Goal: Task Accomplishment & Management: Use online tool/utility

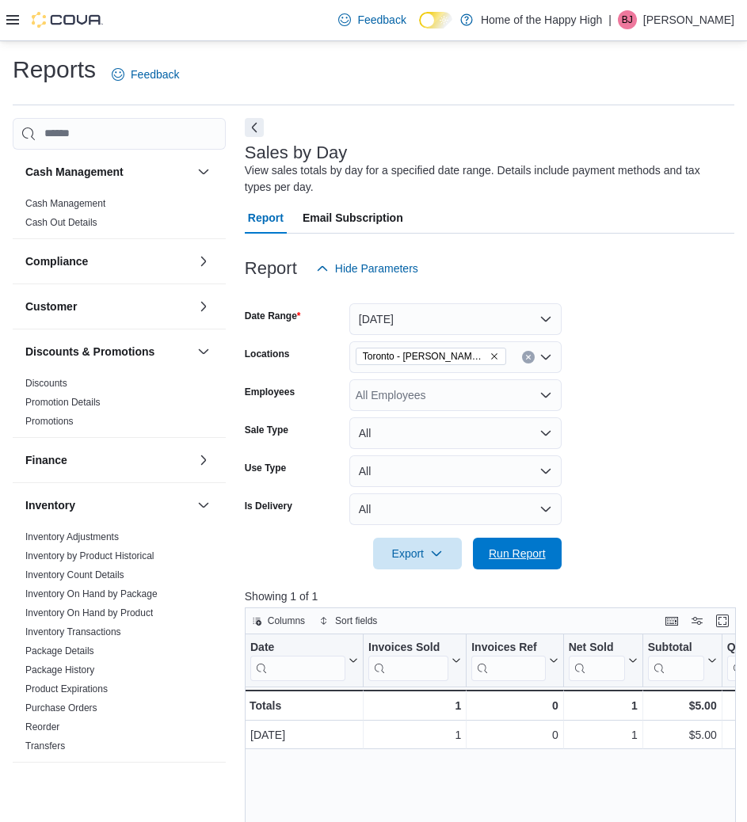
click at [538, 559] on span "Run Report" at bounding box center [516, 553] width 57 height 16
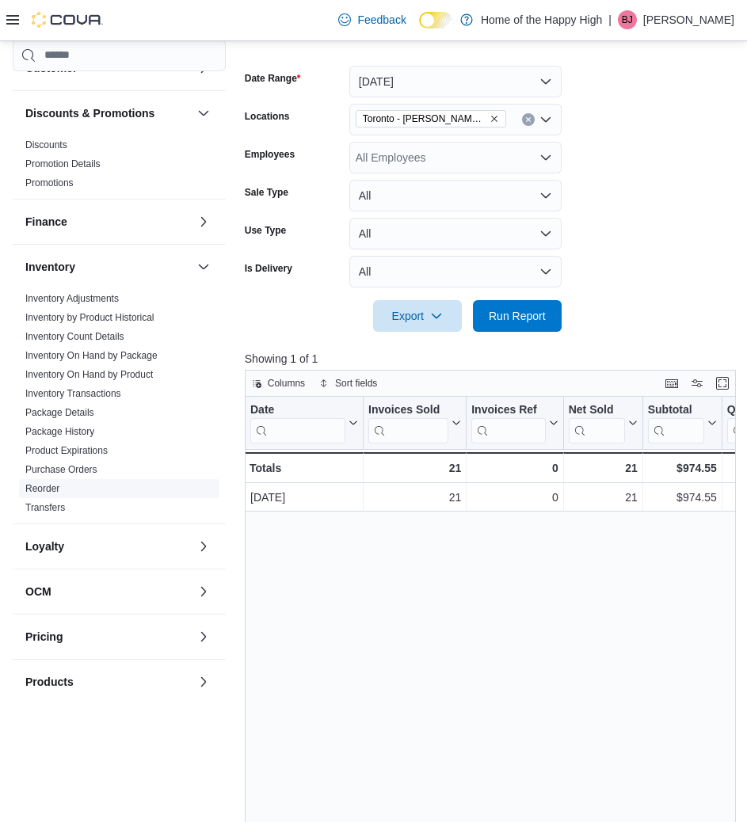
scroll to position [238, 0]
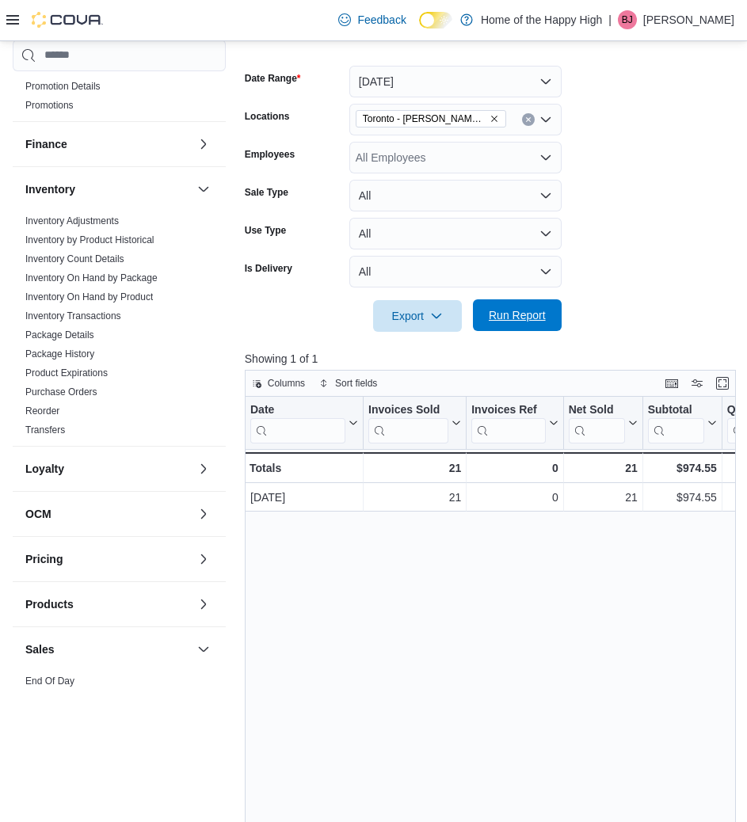
click at [527, 300] on span "Run Report" at bounding box center [517, 315] width 70 height 32
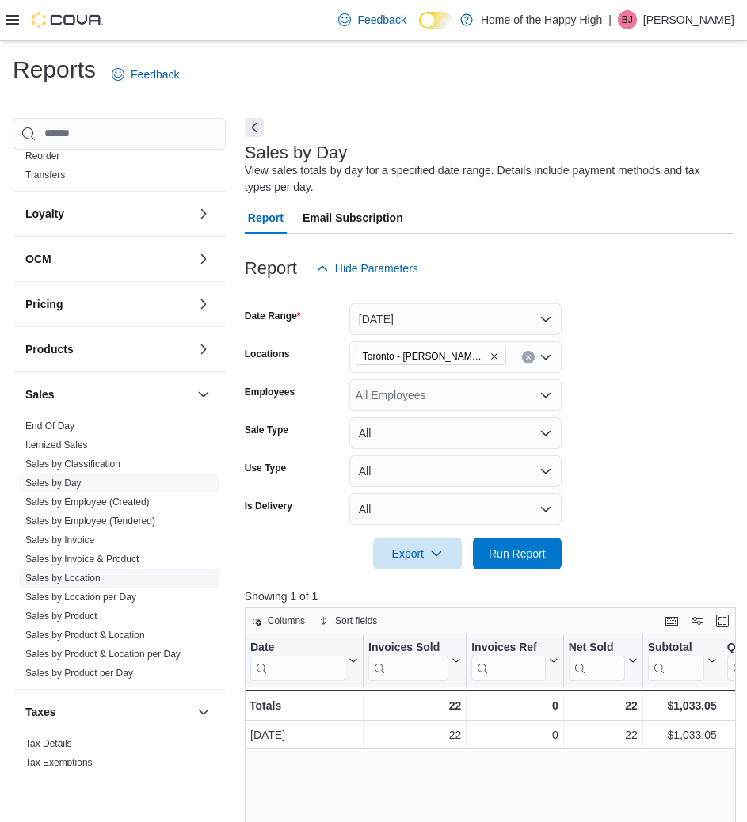
scroll to position [599, 0]
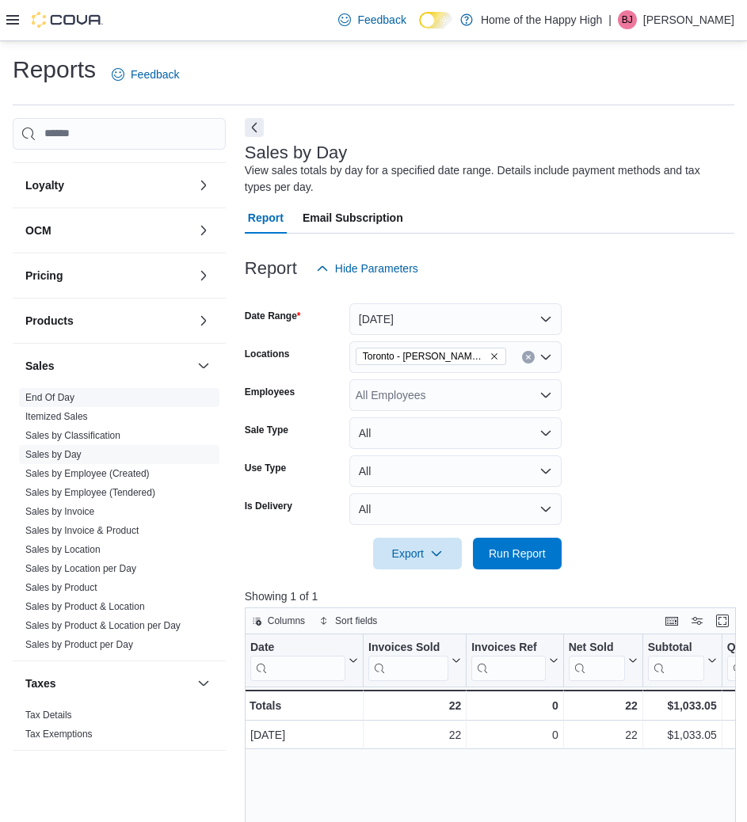
click at [68, 402] on link "End Of Day" at bounding box center [49, 397] width 49 height 11
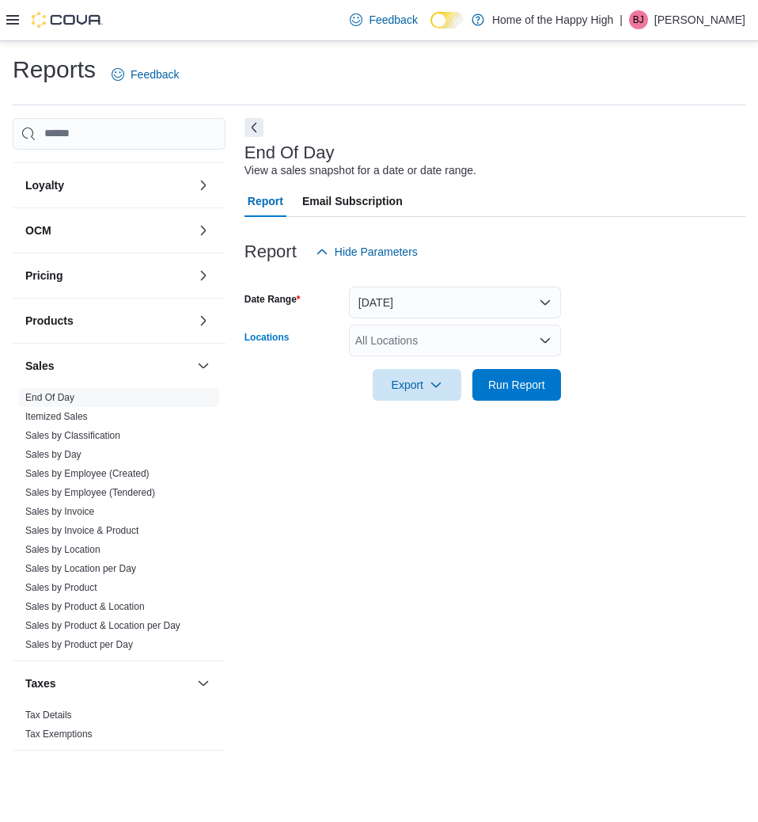
click at [387, 345] on div "All Locations" at bounding box center [455, 341] width 212 height 32
type input "****"
click at [450, 373] on span "Toronto - [PERSON_NAME] Ave - Friendly Stranger" at bounding box center [542, 367] width 254 height 16
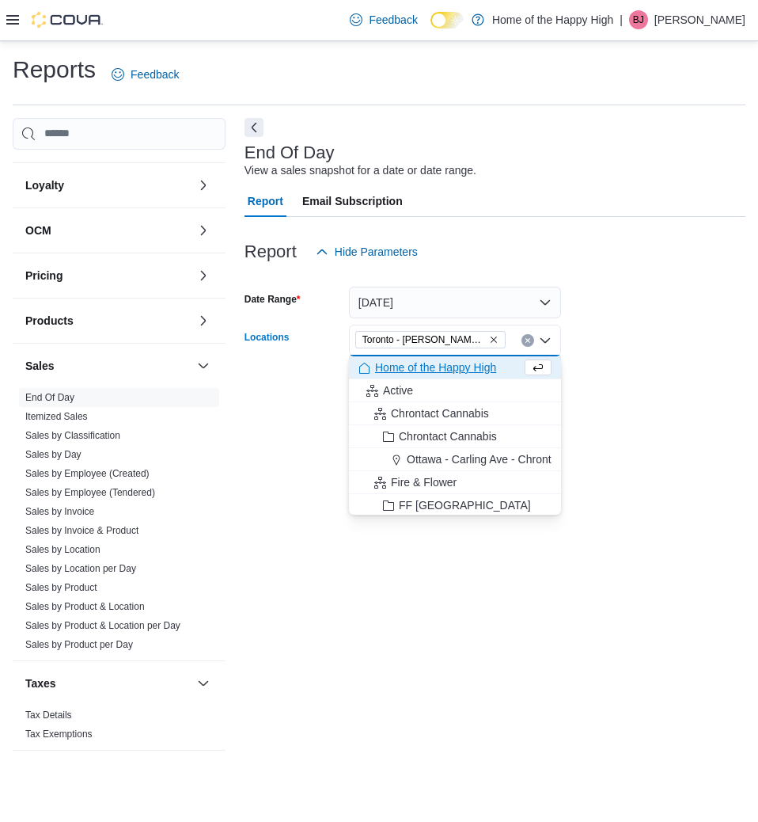
click at [655, 416] on div at bounding box center [495, 410] width 501 height 19
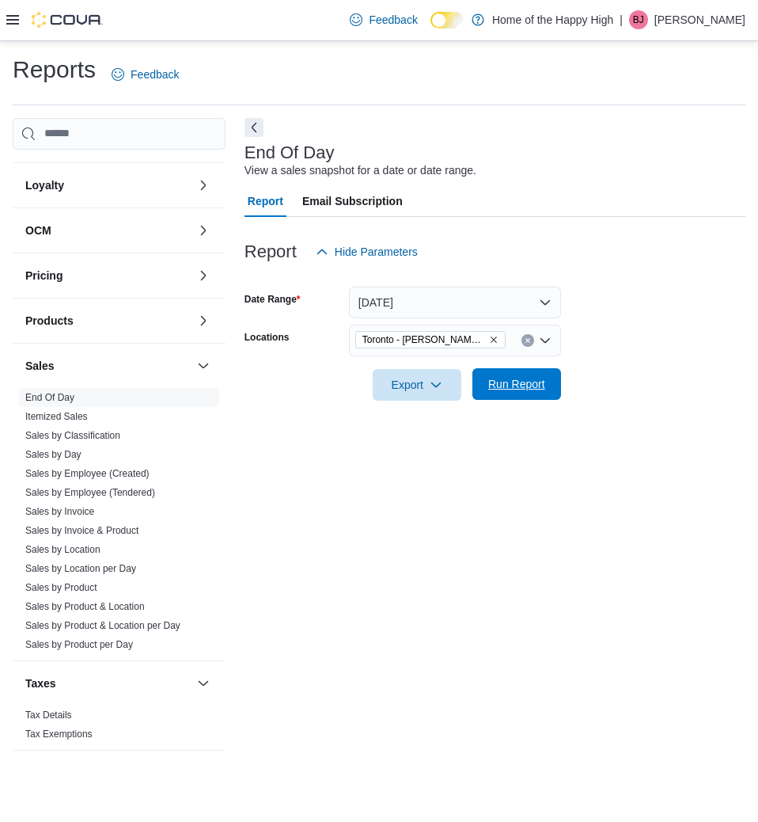
click at [542, 378] on span "Run Report" at bounding box center [516, 384] width 57 height 16
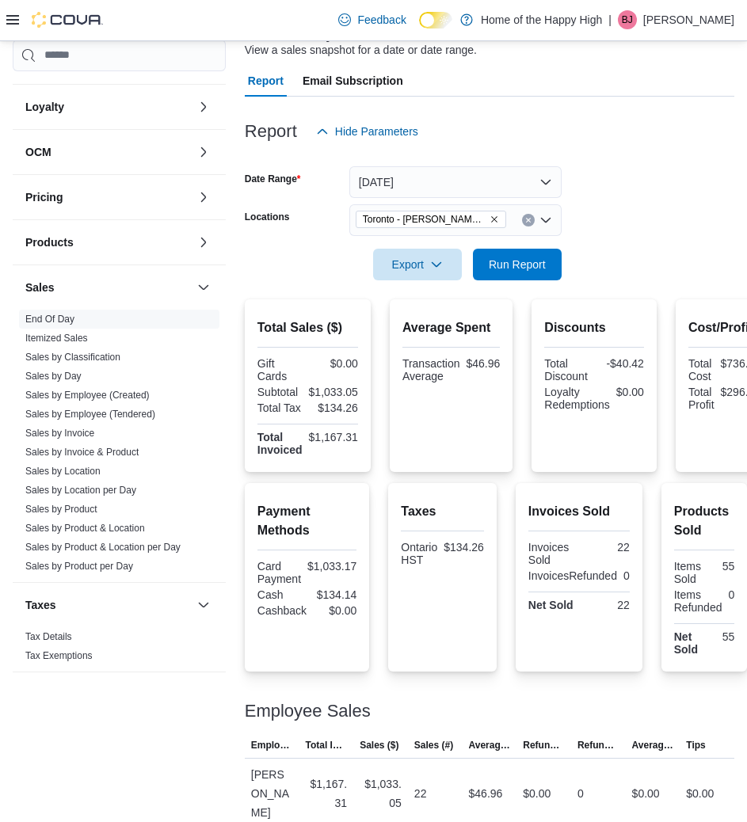
scroll to position [121, 0]
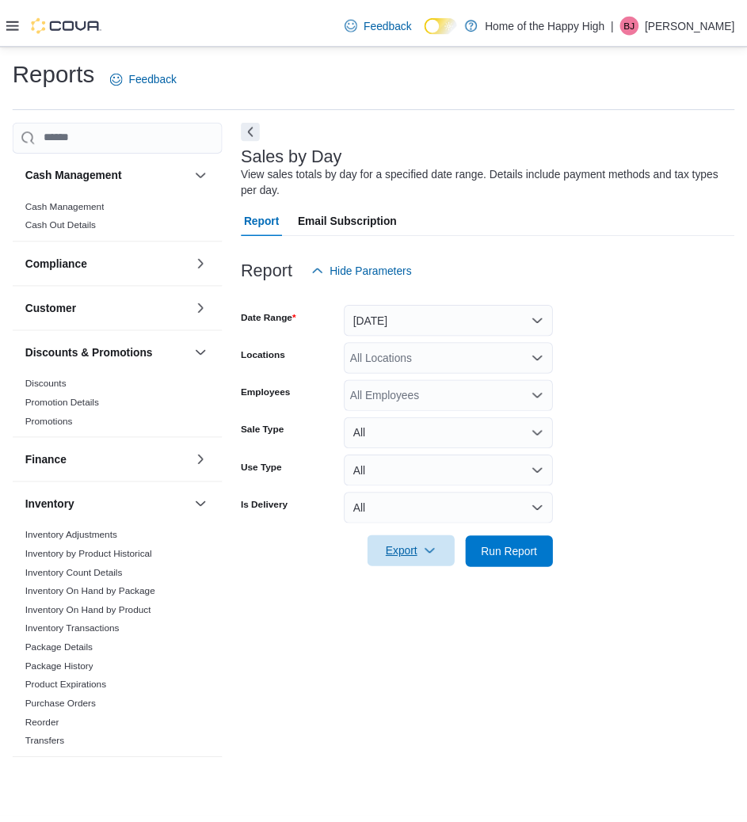
scroll to position [599, 0]
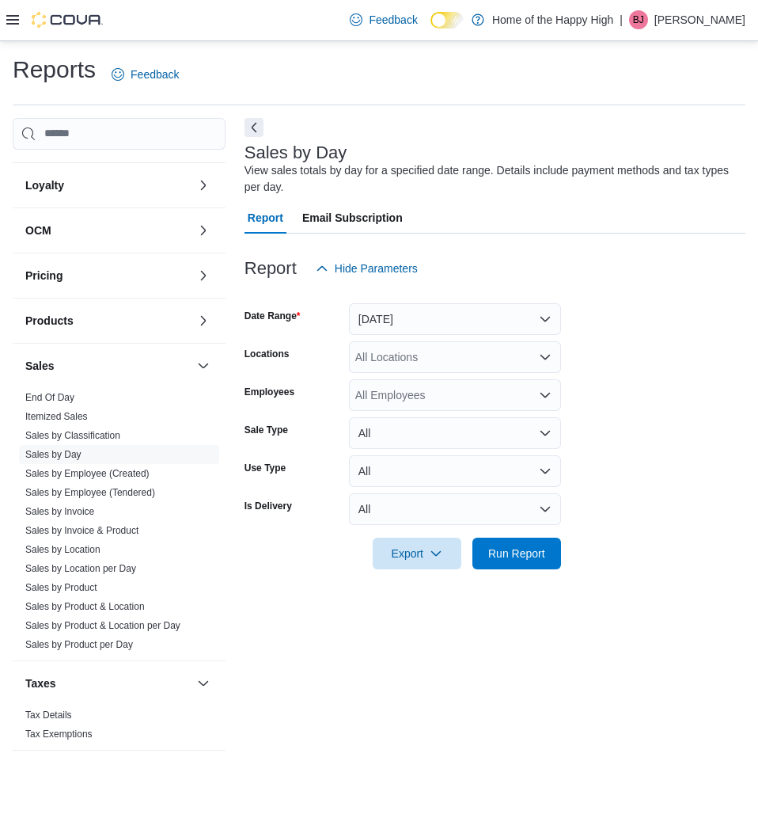
click at [525, 526] on div at bounding box center [495, 531] width 501 height 13
click at [468, 317] on button "[DATE]" at bounding box center [455, 319] width 212 height 32
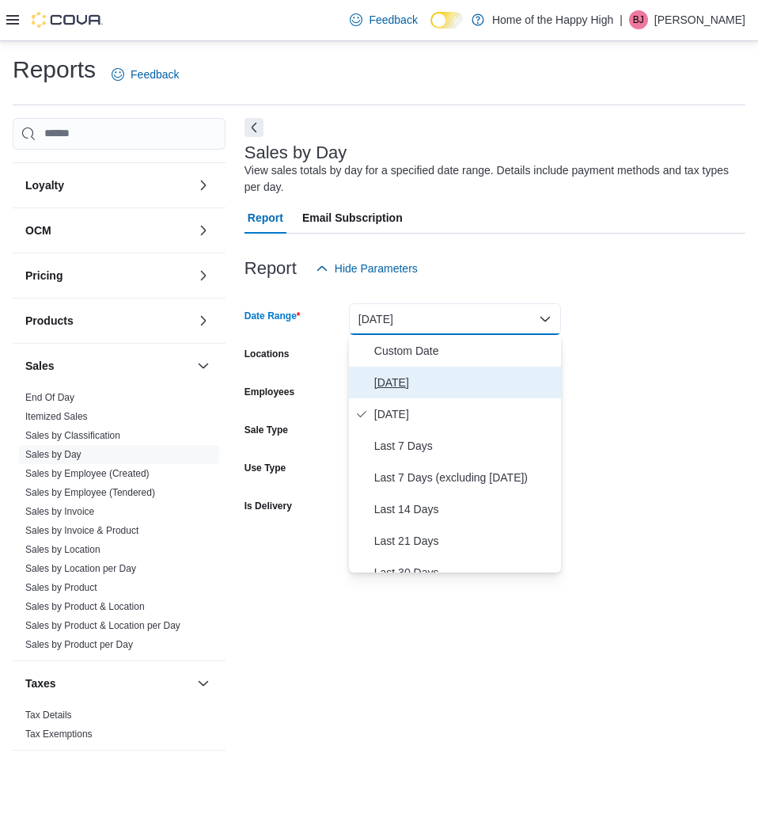
click at [432, 378] on span "[DATE]" at bounding box center [464, 382] width 181 height 19
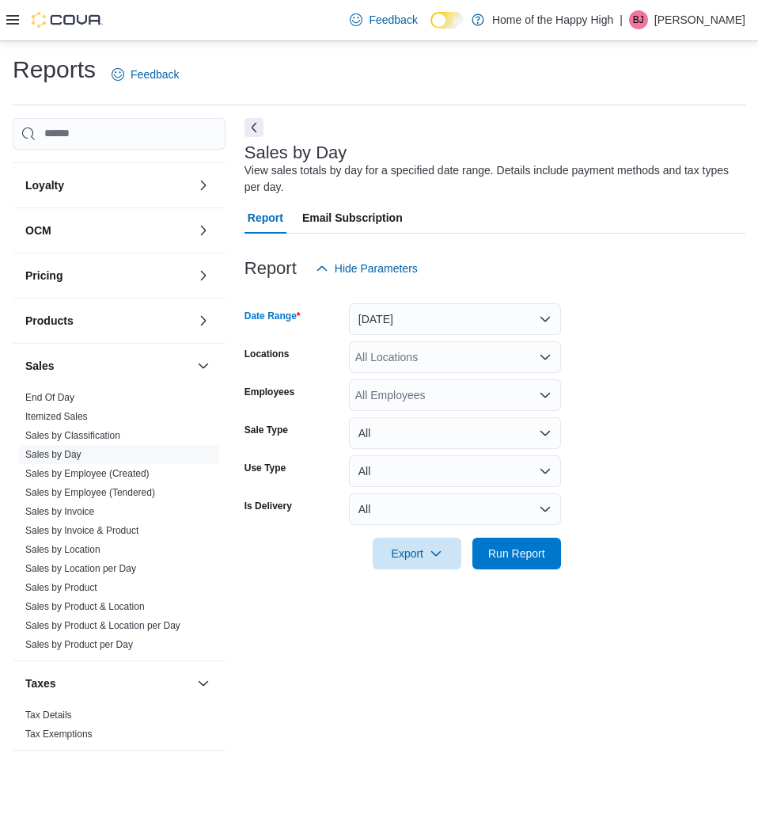
click at [418, 348] on div "All Locations" at bounding box center [455, 357] width 212 height 32
type input "****"
click at [466, 384] on span "Toronto - [PERSON_NAME] Ave - Friendly Stranger" at bounding box center [542, 384] width 254 height 16
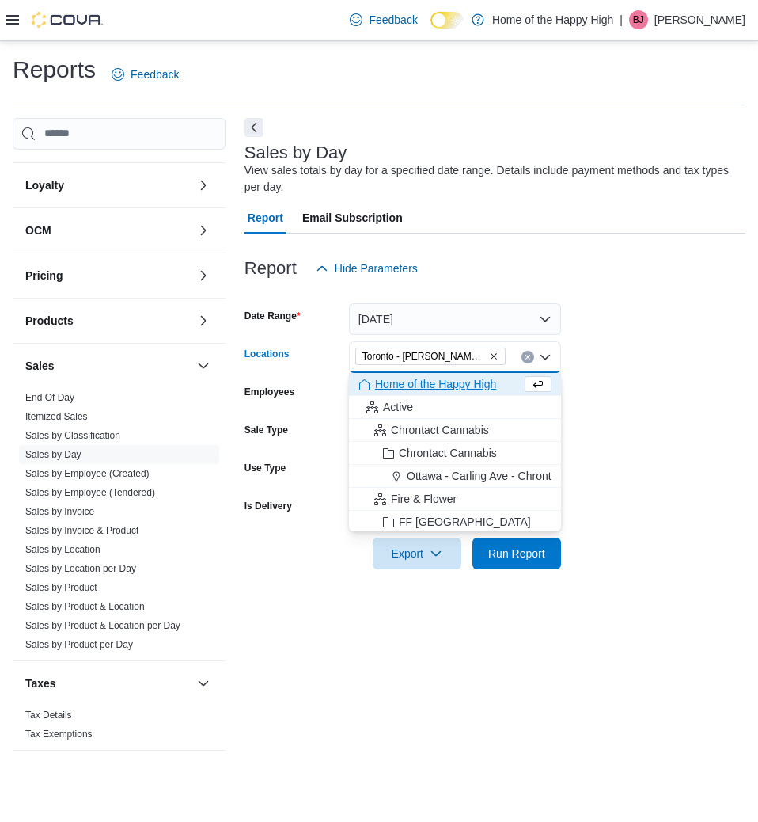
click at [697, 426] on form "Date Range [DATE] Locations [GEOGRAPHIC_DATA] - [PERSON_NAME][GEOGRAPHIC_DATA] …" at bounding box center [495, 426] width 501 height 285
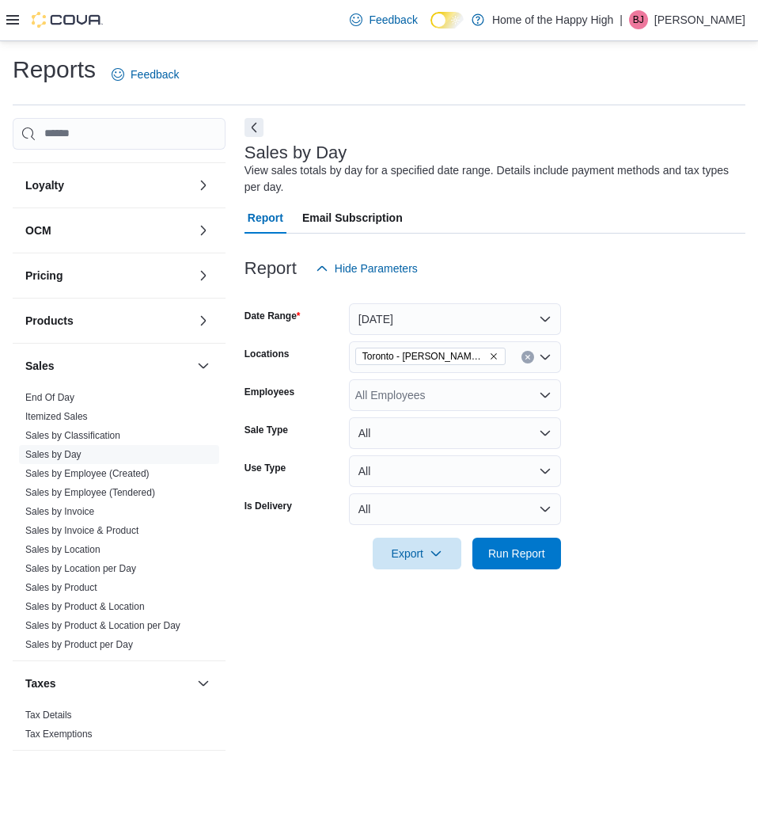
click at [490, 577] on div at bounding box center [495, 578] width 501 height 19
click at [499, 556] on span "Run Report" at bounding box center [516, 553] width 57 height 16
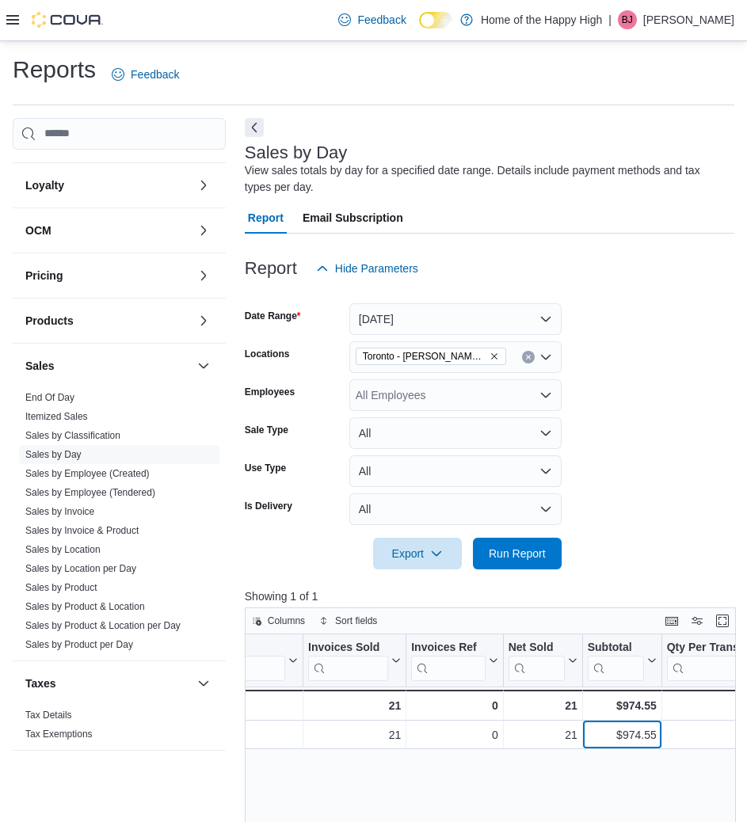
drag, startPoint x: 663, startPoint y: 743, endPoint x: 712, endPoint y: 766, distance: 54.5
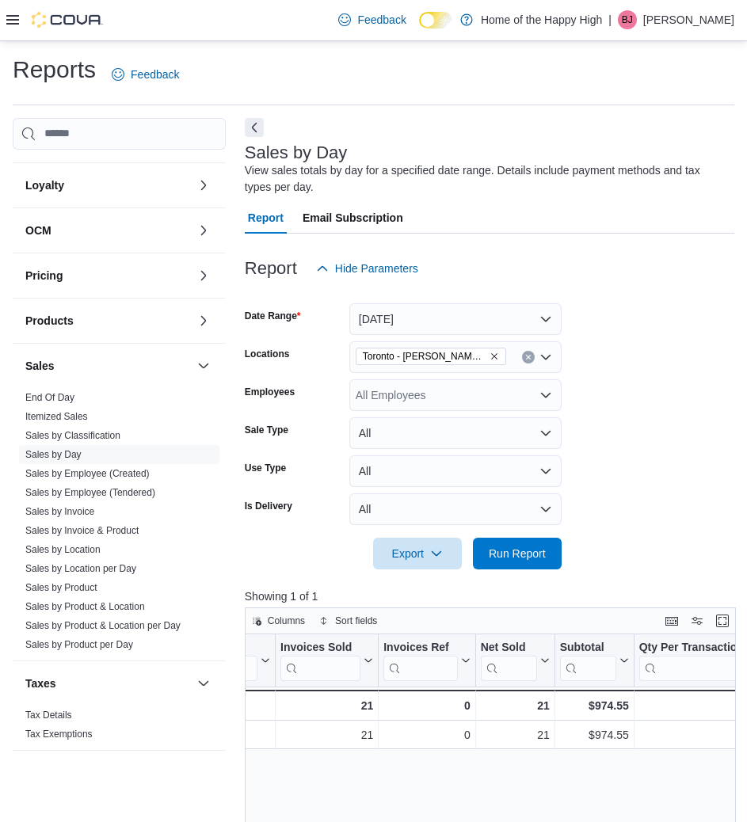
click at [517, 536] on div at bounding box center [489, 531] width 489 height 13
click at [516, 557] on span "Run Report" at bounding box center [516, 553] width 57 height 16
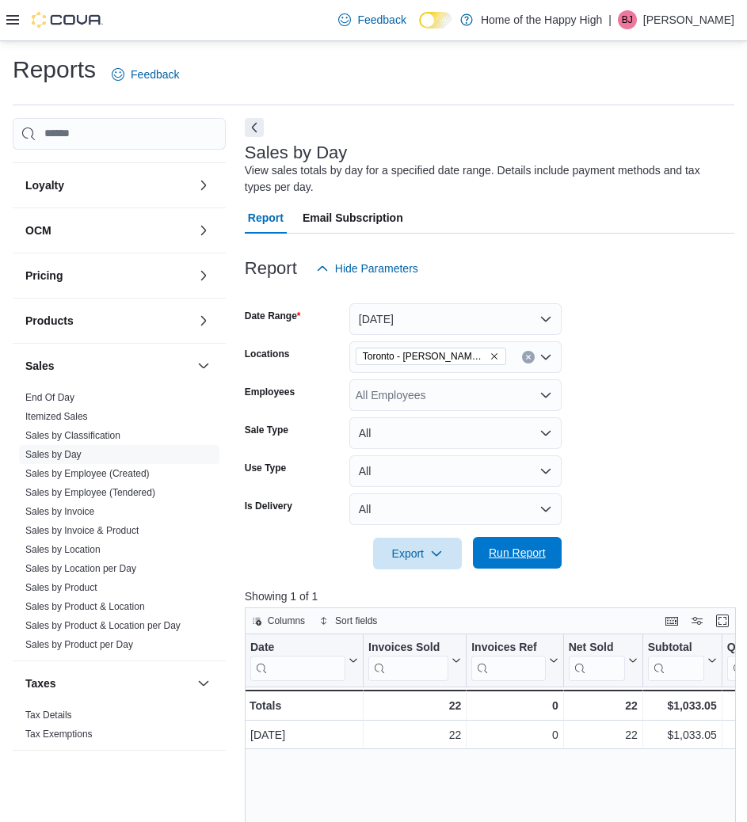
click at [526, 548] on span "Run Report" at bounding box center [516, 553] width 57 height 16
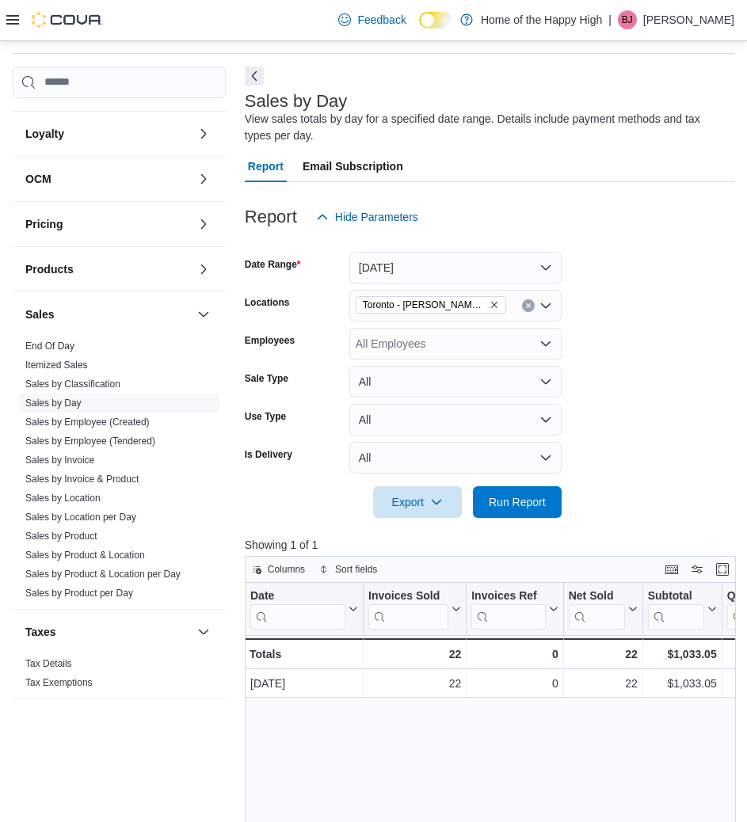
scroll to position [158, 0]
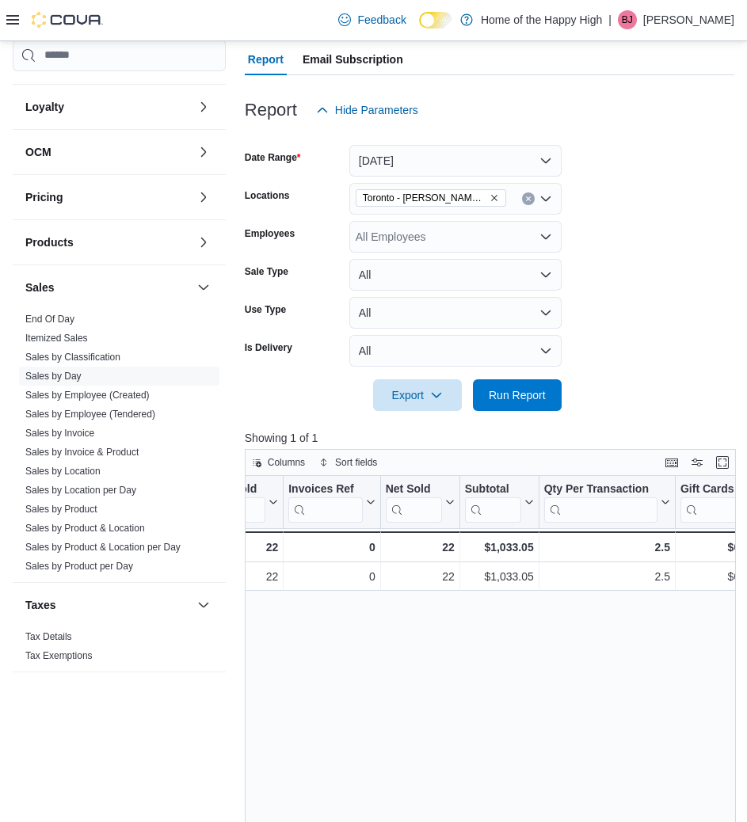
drag, startPoint x: 537, startPoint y: 699, endPoint x: 639, endPoint y: 738, distance: 109.2
